Goal: Communication & Community: Participate in discussion

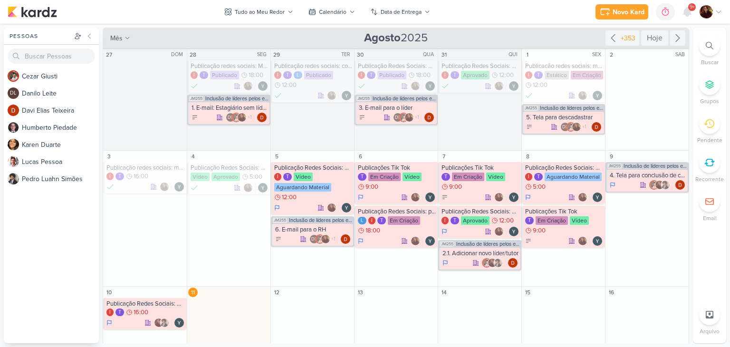
click at [684, 6] on div at bounding box center [686, 11] width 17 height 17
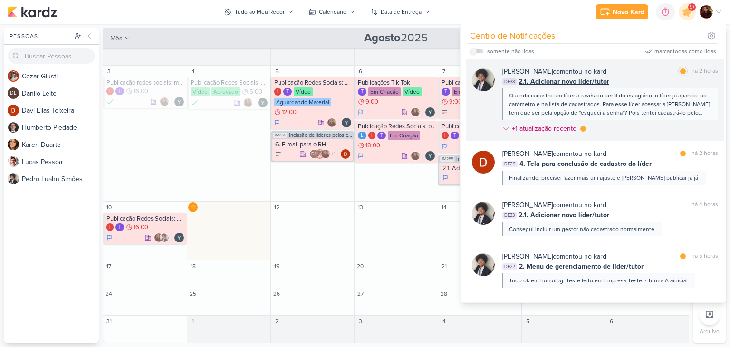
click at [636, 73] on div "[PERSON_NAME] comentou no kard marcar como lida há 2 horas" at bounding box center [610, 71] width 216 height 10
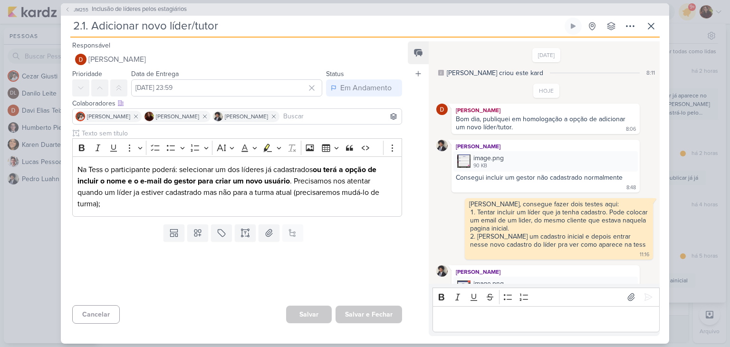
scroll to position [90, 0]
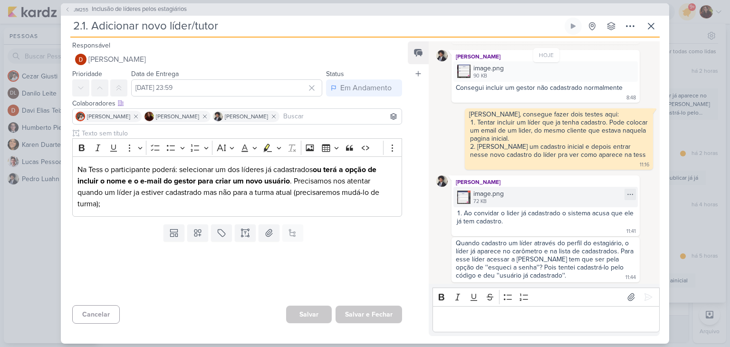
click at [471, 192] on div "image.png 72 KB" at bounding box center [545, 197] width 184 height 20
click at [626, 193] on icon at bounding box center [630, 194] width 8 height 8
click at [537, 177] on div "[PERSON_NAME]" at bounding box center [545, 181] width 184 height 9
drag, startPoint x: 525, startPoint y: 180, endPoint x: 522, endPoint y: 186, distance: 7.2
click at [522, 187] on div "image.png 72 KB" at bounding box center [545, 197] width 184 height 20
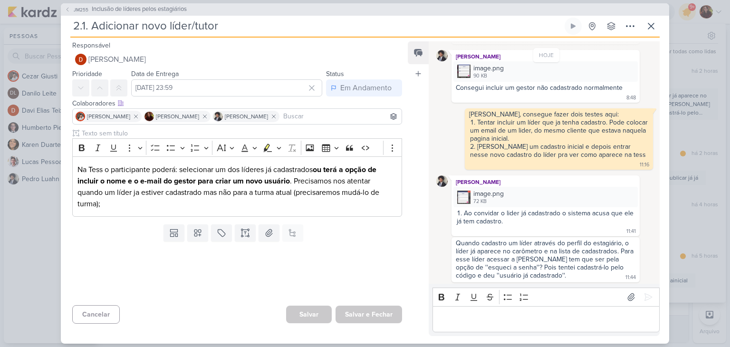
click at [514, 324] on div "Editor editing area: main" at bounding box center [545, 319] width 227 height 26
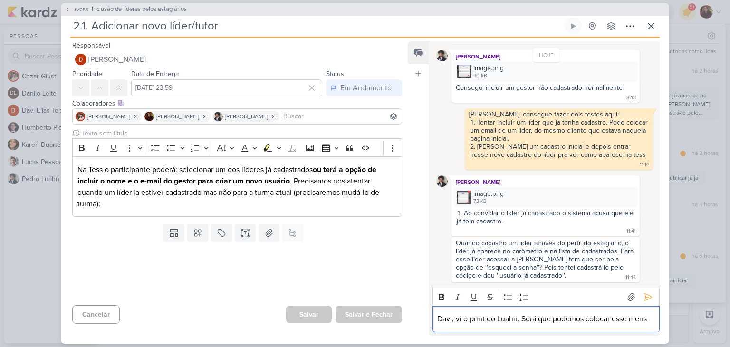
scroll to position [101, 0]
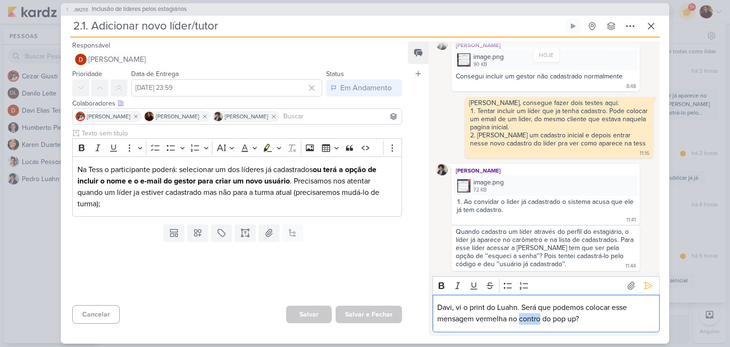
drag, startPoint x: 525, startPoint y: 318, endPoint x: 524, endPoint y: 323, distance: 5.2
click at [524, 323] on p "Davi, vi o print do Luahn. Será que podemos colocar esse mensagem vermelha no c…" at bounding box center [545, 313] width 217 height 23
click at [526, 320] on p "Davi, vi o print do Luahn. Será que podemos colocar esse mensagem vermelha no c…" at bounding box center [545, 313] width 217 height 23
click at [604, 318] on p "Davi, vi o print do Luahn. Será que podemos colocar esse mensagem vermelha no c…" at bounding box center [545, 313] width 217 height 23
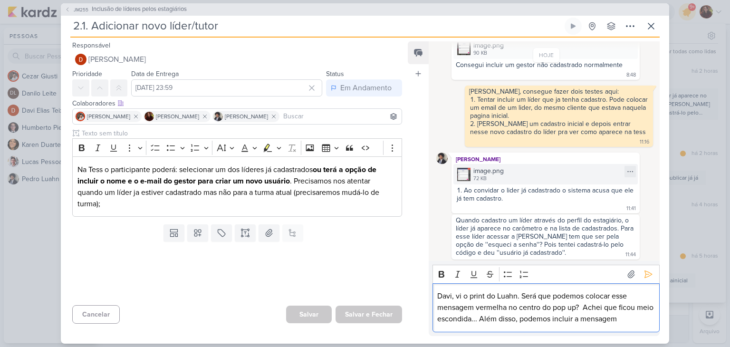
click at [466, 171] on img at bounding box center [463, 174] width 13 height 13
click at [643, 321] on p "Davi, vi o print do Luahn. Será que podemos colocar esse mensagem vermelha no c…" at bounding box center [545, 307] width 217 height 34
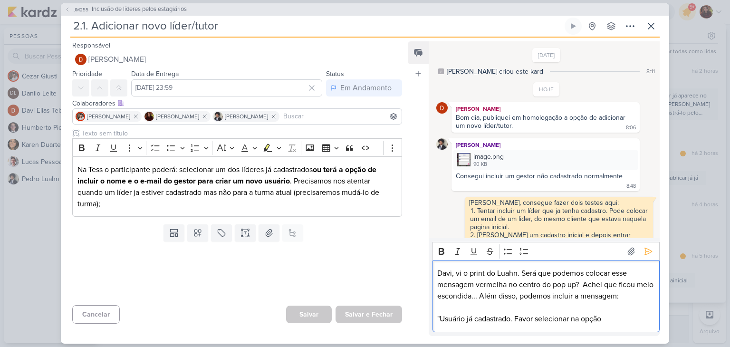
scroll to position [0, 0]
click at [457, 159] on img at bounding box center [463, 160] width 13 height 13
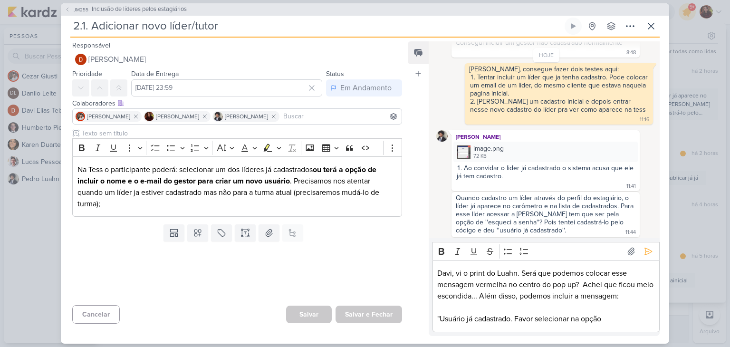
scroll to position [135, 0]
click at [628, 318] on p ""Usuário já cadastrado. Favor selecionar na opção" at bounding box center [545, 318] width 217 height 11
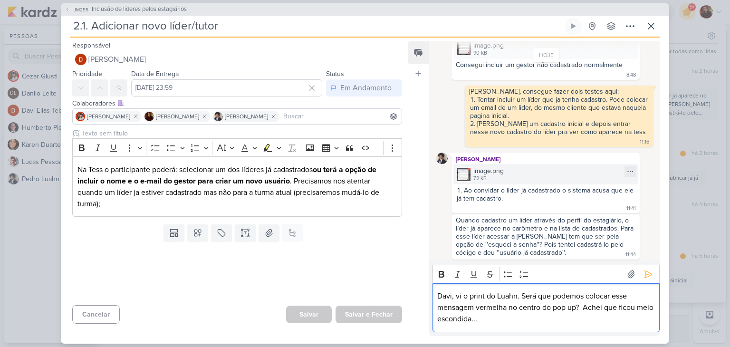
click at [471, 170] on div "image.png 72 KB" at bounding box center [545, 174] width 184 height 20
click at [504, 320] on p "Davi, vi o print do Luahn. Será que podemos colocar esse mensagem vermelha no c…" at bounding box center [545, 307] width 217 height 34
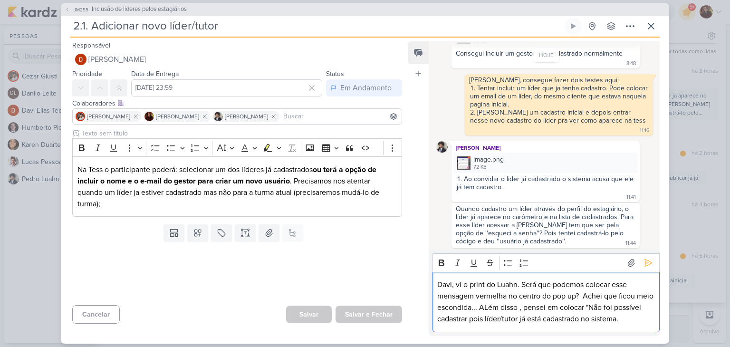
scroll to position [135, 0]
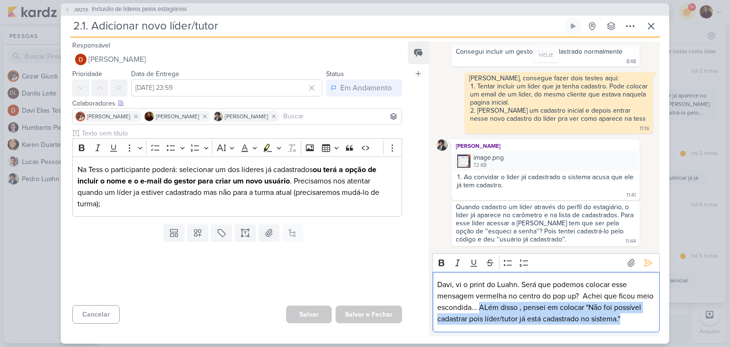
drag, startPoint x: 504, startPoint y: 320, endPoint x: 498, endPoint y: 298, distance: 22.7
click at [498, 298] on p "Davi, vi o print do Luahn. Será que podemos colocar esse mensagem vermelha no c…" at bounding box center [545, 302] width 217 height 46
copy p "ALém disso , pensei em colocar "Não foi possível cadastrar pois líder/tutor já …"
click at [528, 309] on p "Davi, vi o print do Luahn. Será que podemos colocar esse mensagem vermelha no c…" at bounding box center [545, 302] width 217 height 46
drag, startPoint x: 608, startPoint y: 296, endPoint x: 463, endPoint y: 319, distance: 146.6
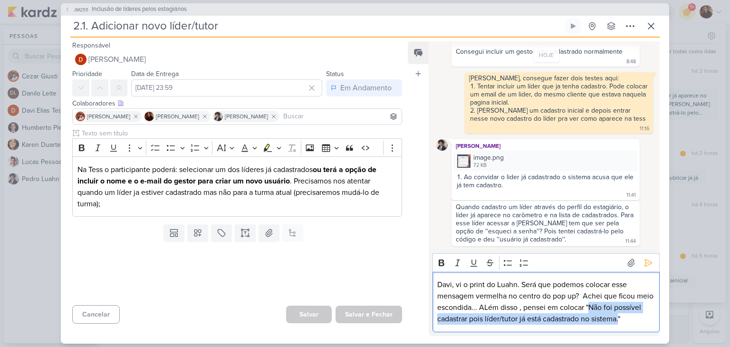
click at [463, 319] on p "Davi, vi o print do Luahn. Será que podemos colocar esse mensagem vermelha no c…" at bounding box center [545, 302] width 217 height 46
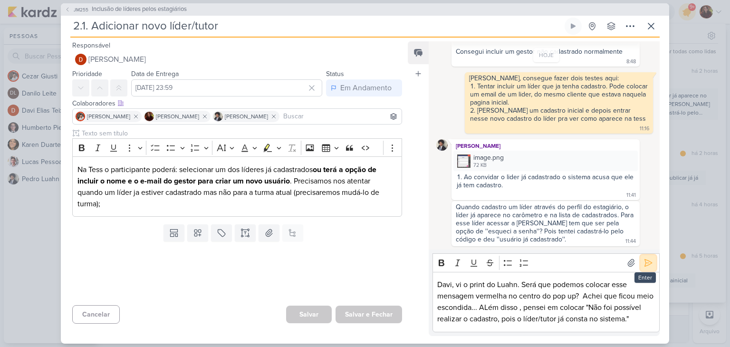
click at [643, 258] on icon at bounding box center [647, 262] width 9 height 9
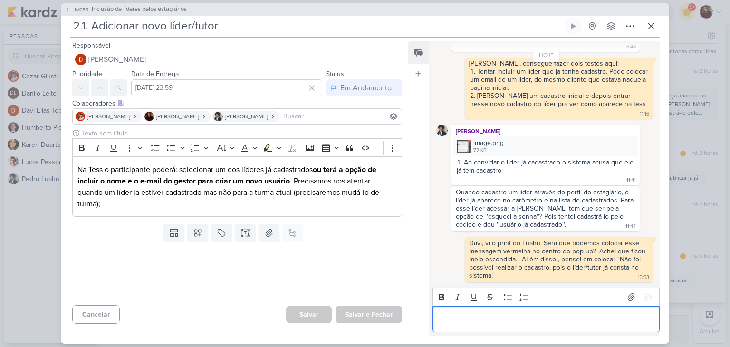
click at [490, 318] on p "Editor editing area: main" at bounding box center [545, 318] width 217 height 11
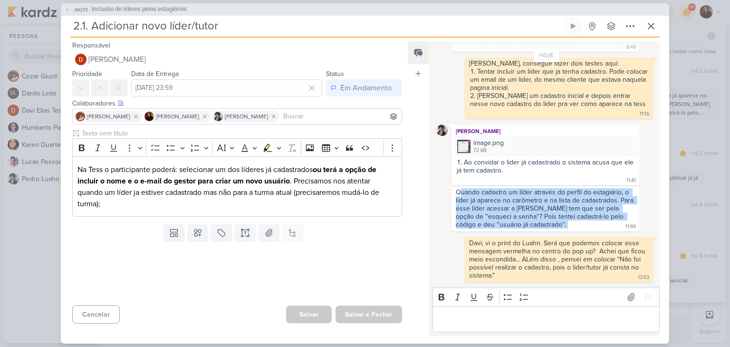
drag, startPoint x: 458, startPoint y: 190, endPoint x: 528, endPoint y: 206, distance: 71.7
click at [550, 222] on div "Quando cadastro um líder através do perfil do estagiário, o líder já aparece no…" at bounding box center [545, 208] width 184 height 41
click at [527, 205] on div "Quando cadastro um líder através do perfil do estagiário, o líder já aparece no…" at bounding box center [545, 208] width 180 height 40
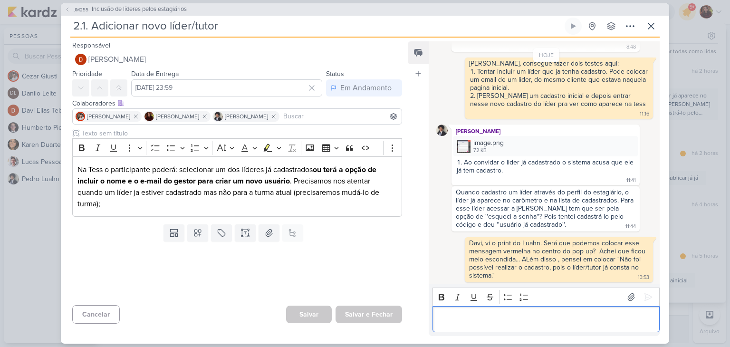
click at [475, 322] on p "Editor editing area: main" at bounding box center [545, 318] width 217 height 11
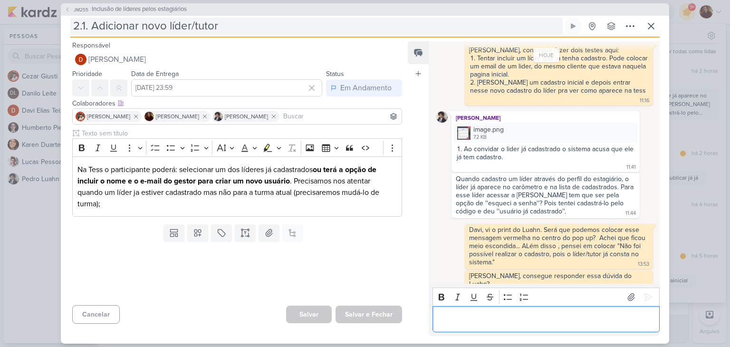
click at [158, 18] on input "2.1. Adicionar novo líder/tutor" at bounding box center [316, 26] width 492 height 17
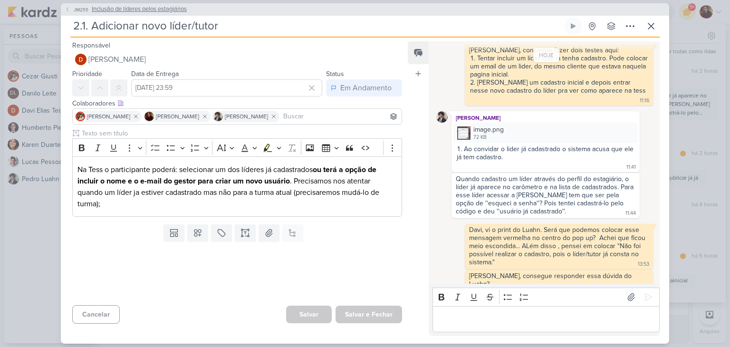
click at [161, 12] on span "Inclusão de líderes pelos estagiários" at bounding box center [139, 9] width 95 height 9
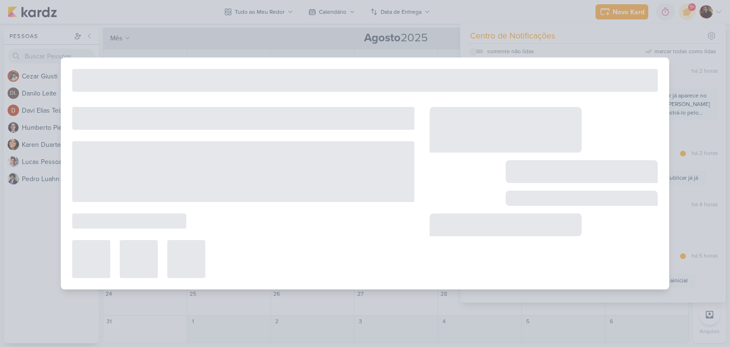
type input "Inclusão de líderes pelos estagiários"
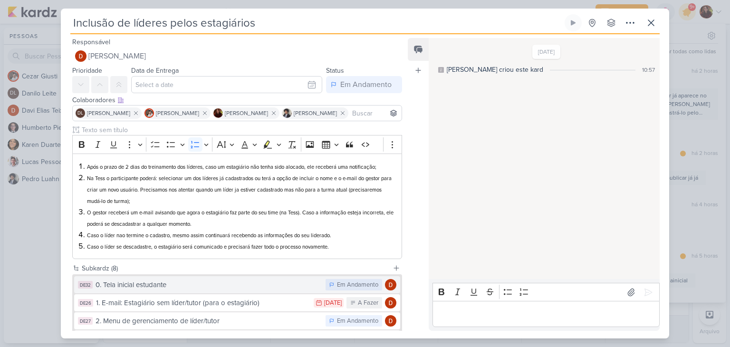
click at [173, 289] on div "0. Tela inicial estudante" at bounding box center [207, 284] width 225 height 11
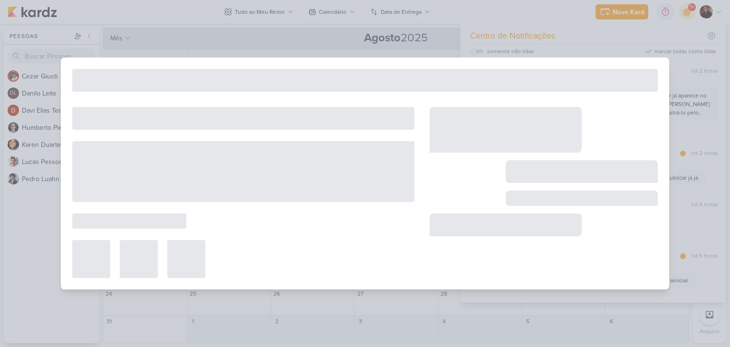
type input "0. Tela inicial estudante"
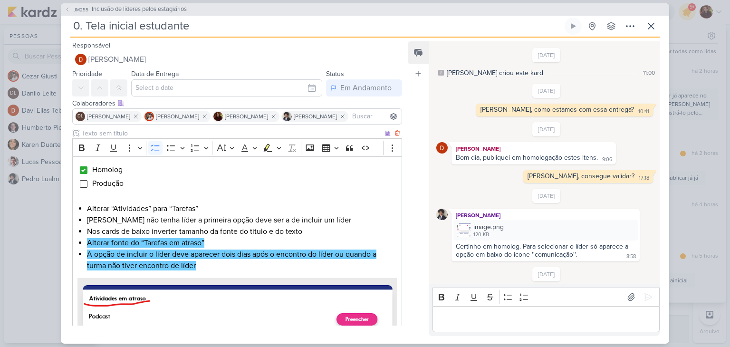
scroll to position [251, 0]
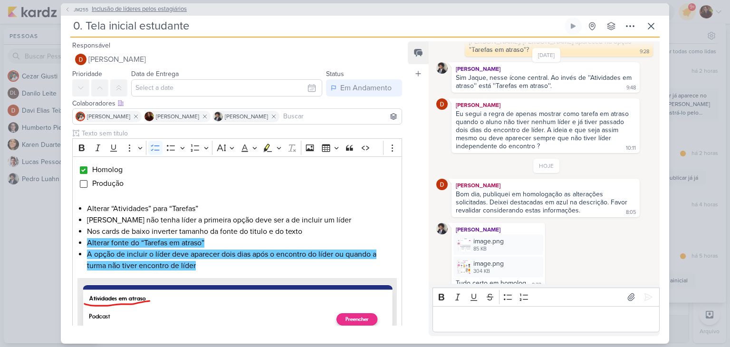
click at [95, 5] on span "Inclusão de líderes pelos estagiários" at bounding box center [139, 9] width 95 height 9
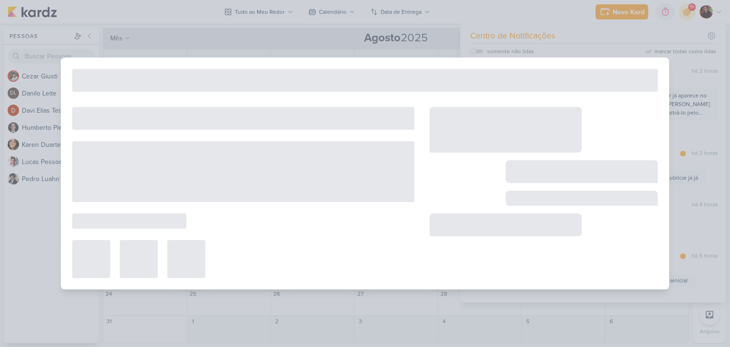
type input "Inclusão de líderes pelos estagiários"
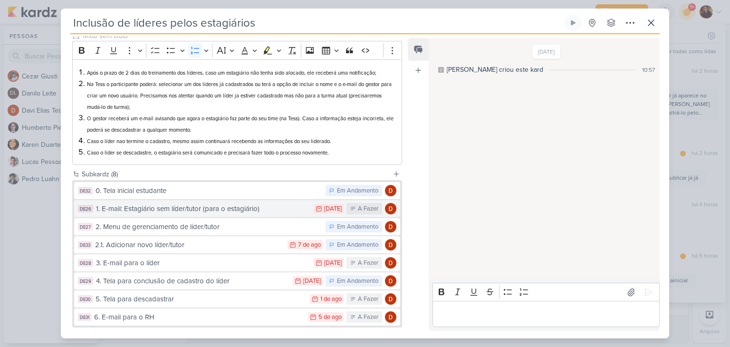
scroll to position [95, 0]
click at [216, 208] on div "1. E-mail: Estagiário sem líder/tutor (para o estagiário)" at bounding box center [202, 208] width 213 height 11
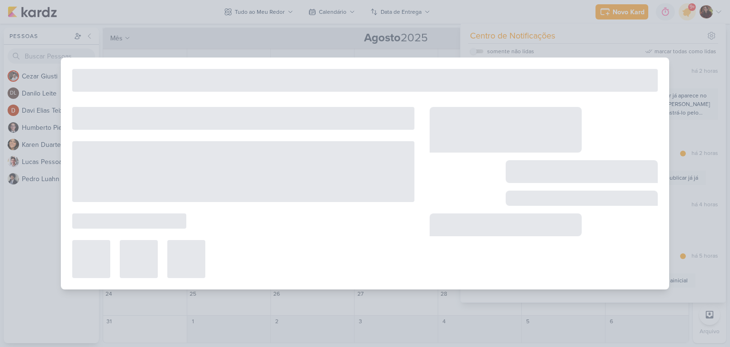
type input "1. E-mail: Estagiário sem líder/tutor (para o estagiário)"
type input "[DATE] 23:59"
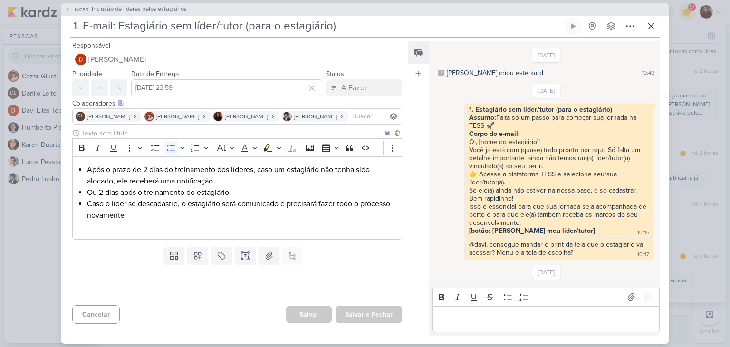
scroll to position [559, 0]
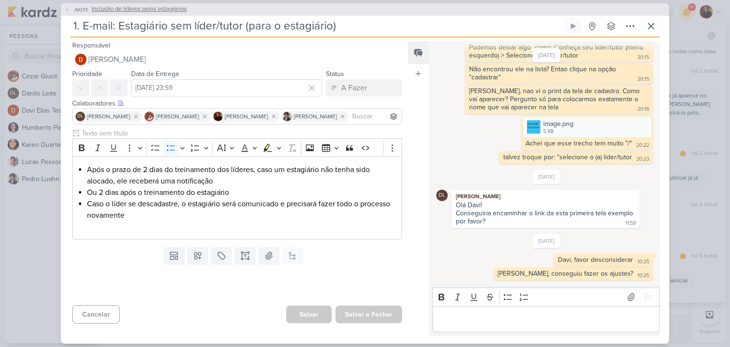
click at [135, 8] on span "Inclusão de líderes pelos estagiários" at bounding box center [139, 9] width 95 height 9
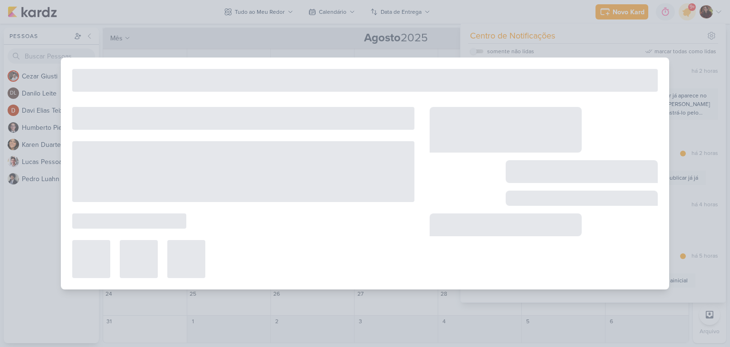
type input "Inclusão de líderes pelos estagiários"
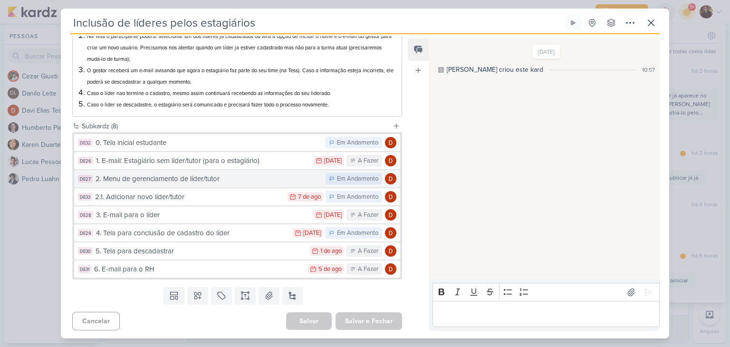
scroll to position [142, 0]
click at [170, 185] on button "DE27 2. Menu de gerenciamento de líder/tutor Em Andamento" at bounding box center [237, 178] width 326 height 17
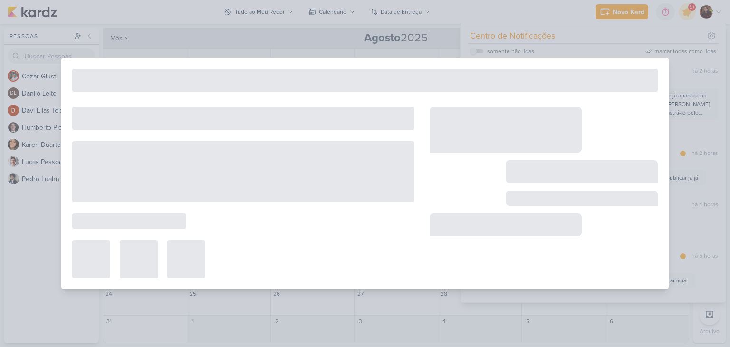
type input "2. Menu de gerenciamento de líder/tutor"
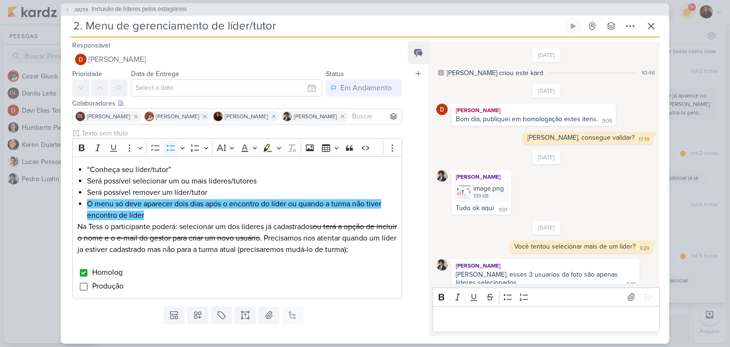
scroll to position [131, 0]
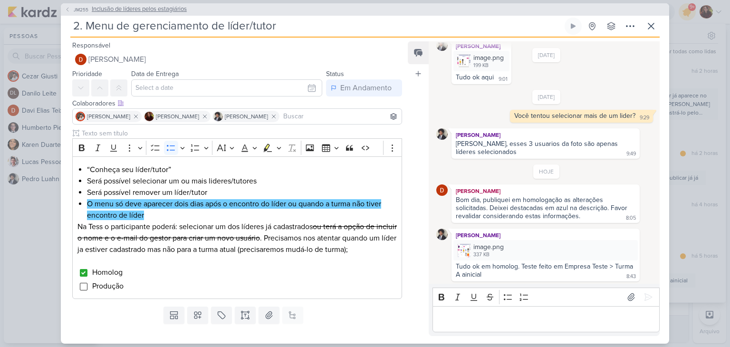
click at [113, 13] on span "Inclusão de líderes pelos estagiários" at bounding box center [139, 9] width 95 height 9
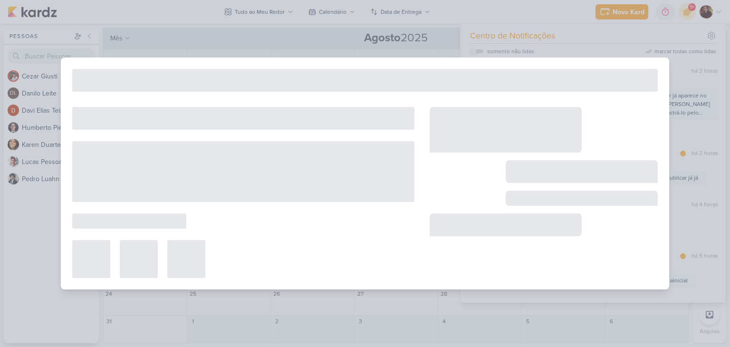
type input "Inclusão de líderes pelos estagiários"
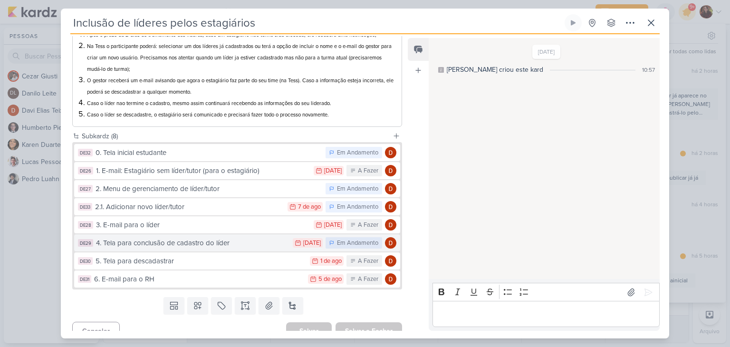
scroll to position [143, 0]
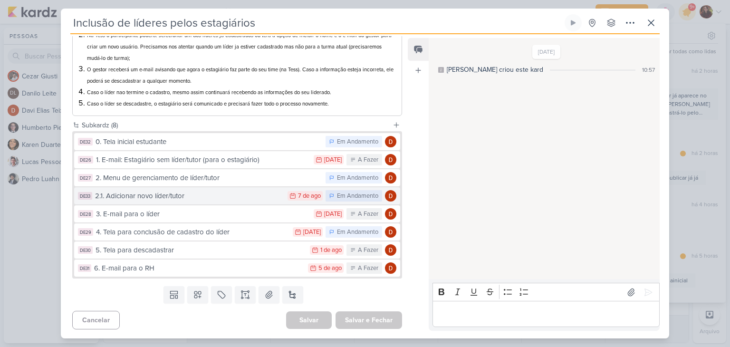
click at [156, 199] on div "2.1. Adicionar novo líder/tutor" at bounding box center [189, 195] width 188 height 11
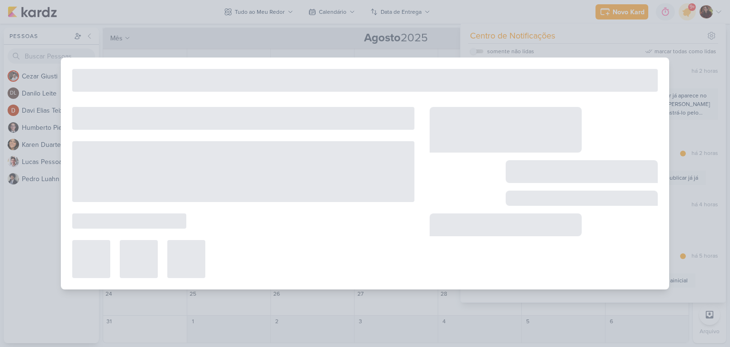
type input "2.1. Adicionar novo líder/tutor"
type input "[DATE] 23:59"
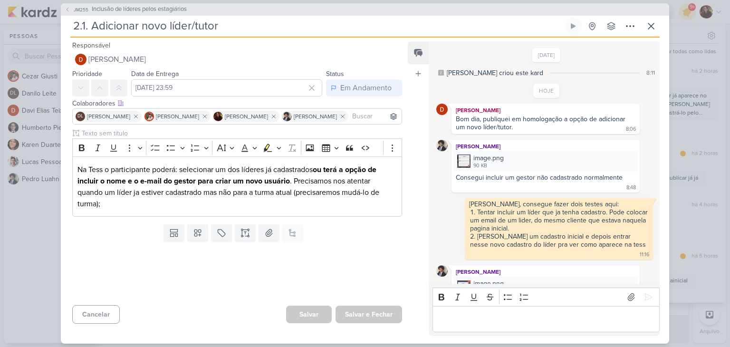
scroll to position [154, 0]
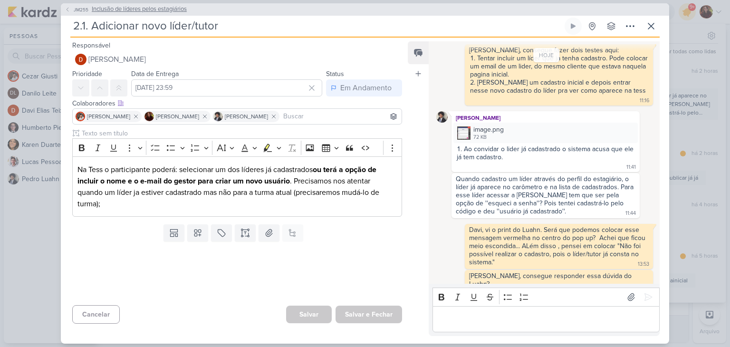
click at [120, 8] on span "Inclusão de líderes pelos estagiários" at bounding box center [139, 9] width 95 height 9
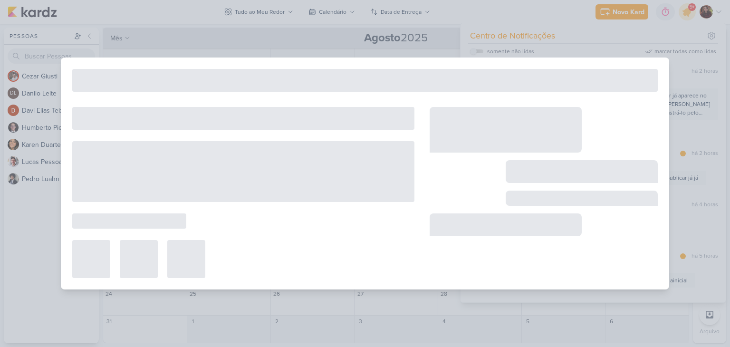
type input "Inclusão de líderes pelos estagiários"
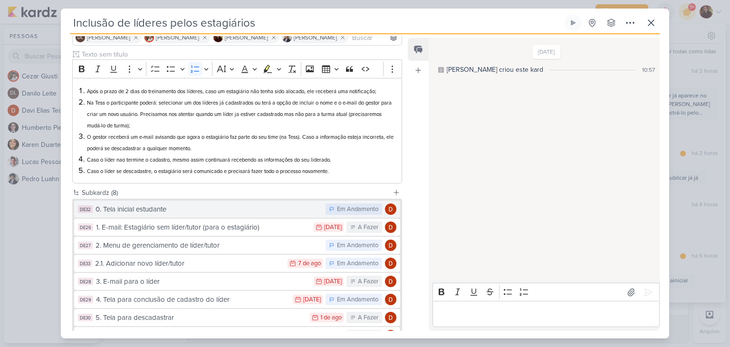
scroll to position [143, 0]
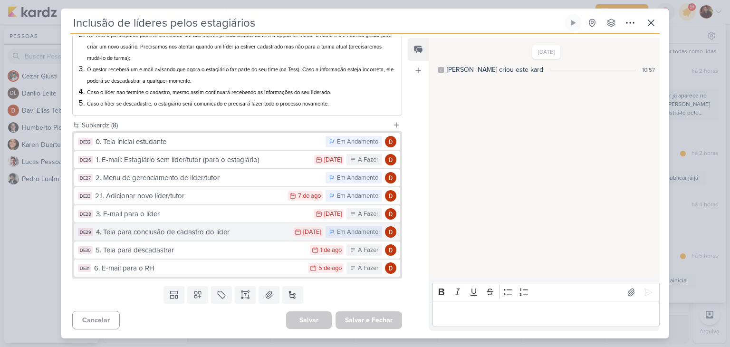
click at [166, 232] on div "4. Tela para conclusão de cadastro do líder" at bounding box center [192, 232] width 192 height 11
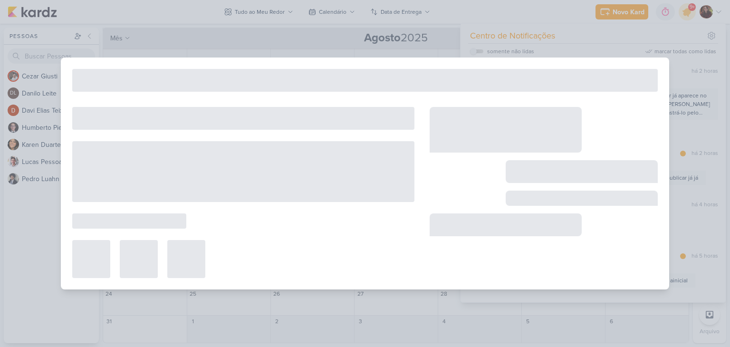
type input "4. Tela para conclusão de cadastro do líder"
type input "[DATE] 23:59"
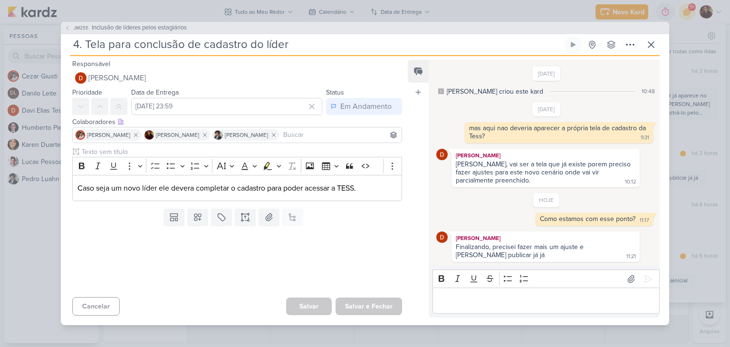
click at [497, 246] on div "Finalizando, precisei fazer mais um ajuste e [PERSON_NAME] publicar já já" at bounding box center [520, 251] width 130 height 16
click at [520, 295] on p "Editor editing area: main" at bounding box center [545, 300] width 217 height 11
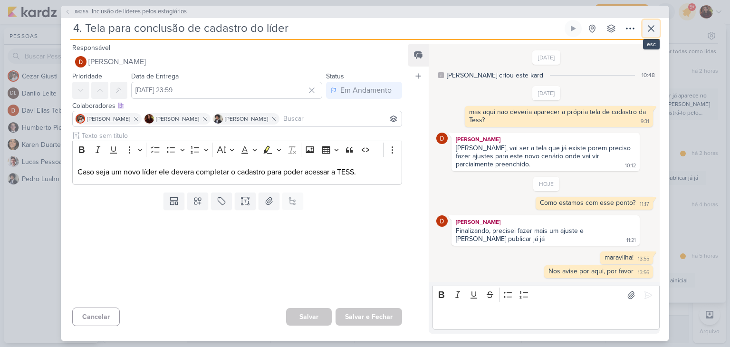
click at [650, 30] on icon at bounding box center [651, 29] width 6 height 6
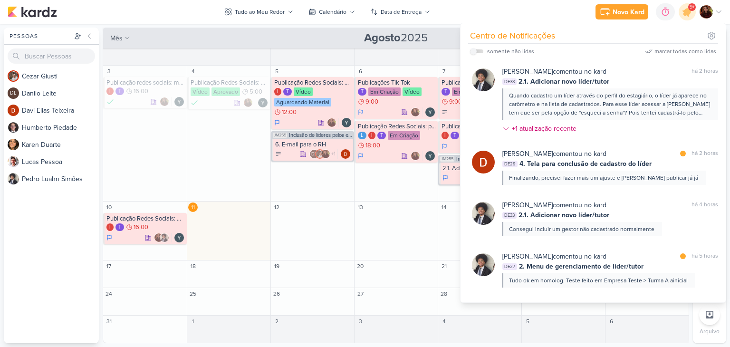
click at [495, 2] on div "Novo Kard Ctrl + k 0h0m Sessão desligada... Hoje 0h0m Semana 0h0m Mês 0h0m" at bounding box center [365, 12] width 714 height 24
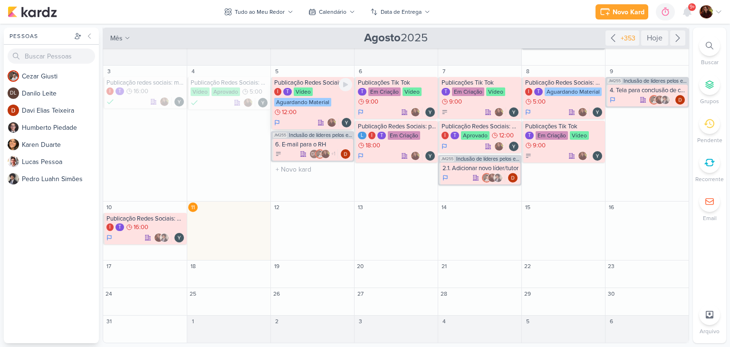
click at [306, 101] on div "Aguardando Material" at bounding box center [302, 102] width 57 height 9
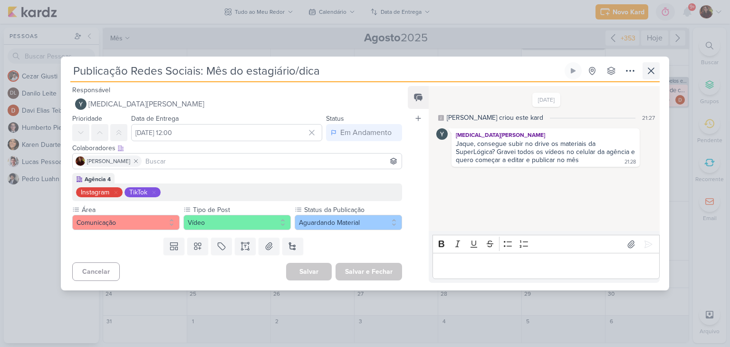
click at [640, 66] on div "Publicação Redes Sociais: Mês do estagiário/dica Criado por [PERSON_NAME] nenhu…" at bounding box center [364, 72] width 589 height 20
click at [650, 66] on icon at bounding box center [650, 70] width 11 height 11
